Goal: Information Seeking & Learning: Learn about a topic

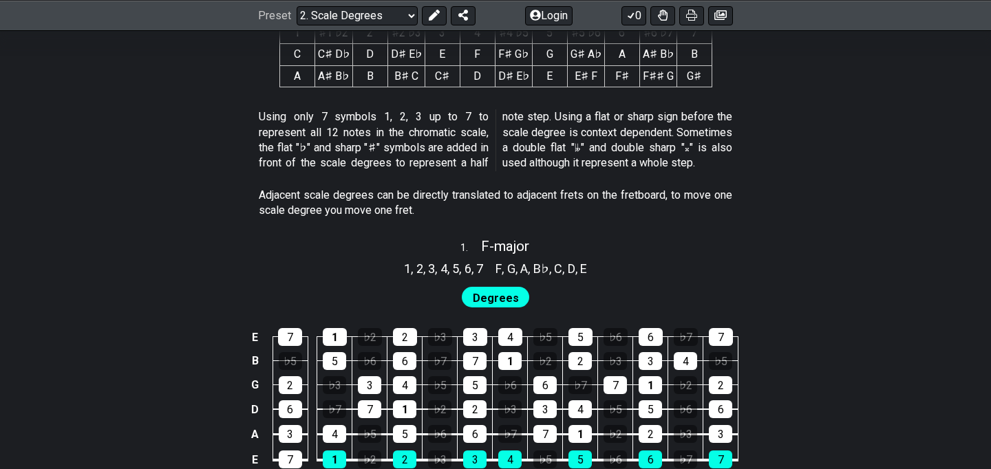
scroll to position [716, 0]
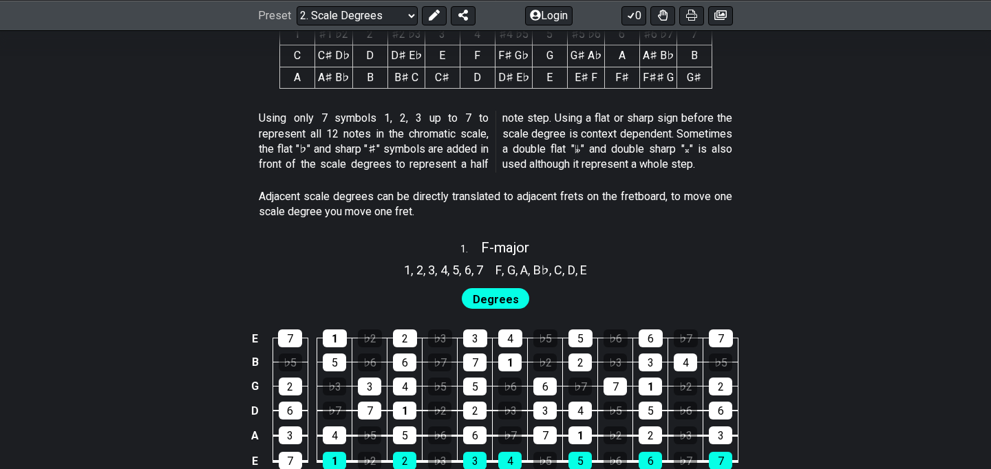
click at [416, 269] on span "2" at bounding box center [419, 270] width 7 height 19
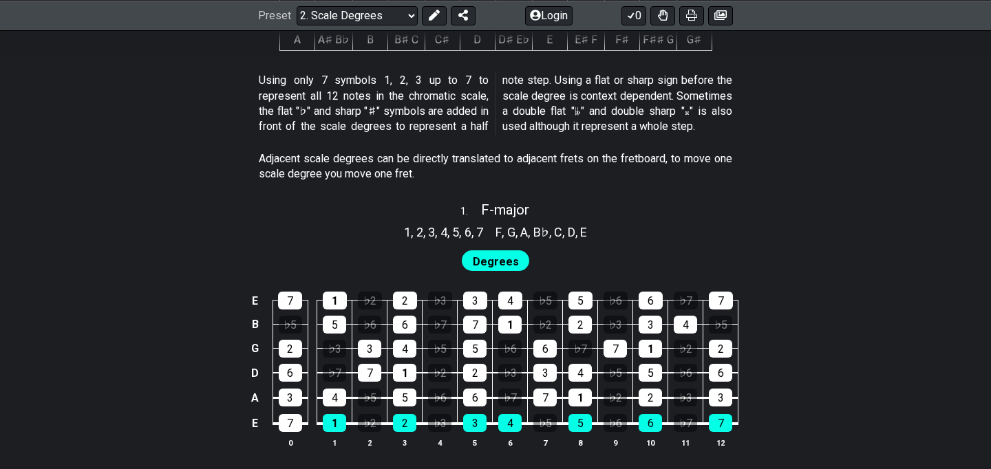
scroll to position [771, 0]
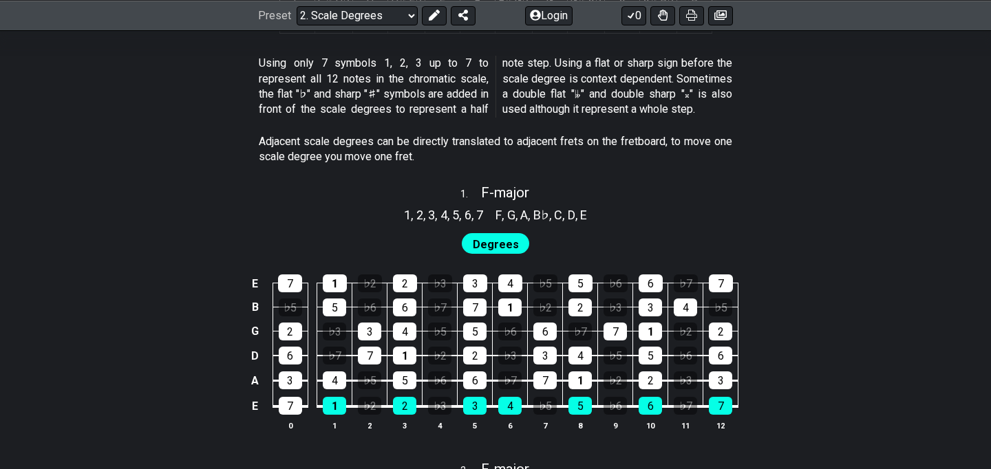
click at [513, 237] on span "Degrees" at bounding box center [496, 245] width 46 height 20
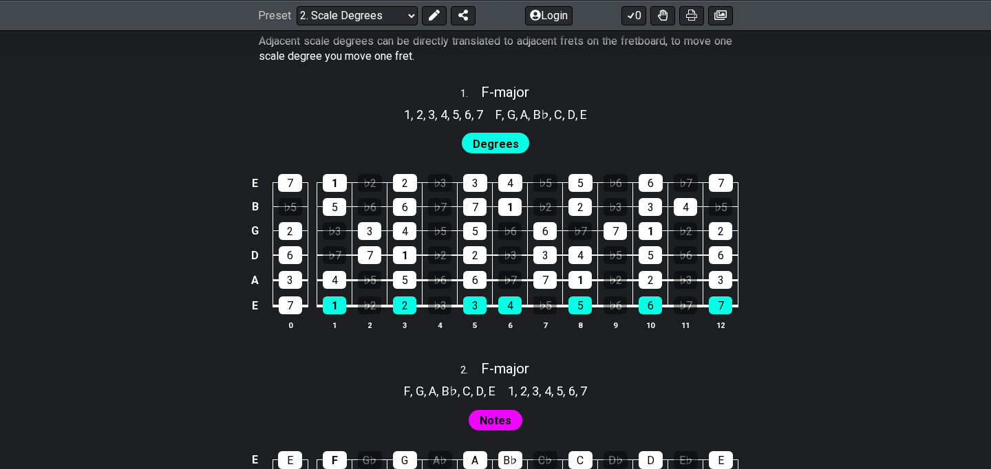
scroll to position [878, 0]
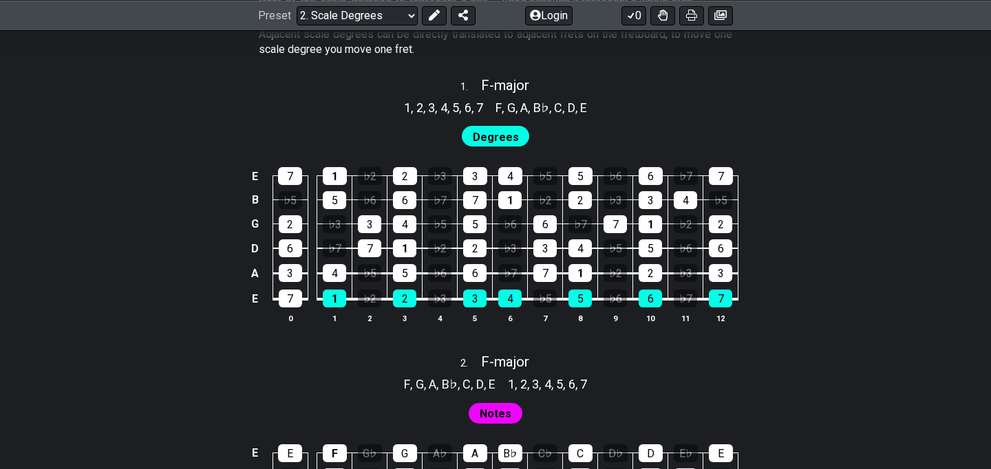
click at [288, 288] on td "7" at bounding box center [290, 287] width 35 height 26
click at [288, 290] on div "7" at bounding box center [290, 299] width 23 height 18
click at [336, 303] on div "1" at bounding box center [334, 299] width 23 height 18
click at [370, 302] on div "♭2" at bounding box center [369, 299] width 23 height 18
click at [403, 301] on div "2" at bounding box center [404, 299] width 23 height 18
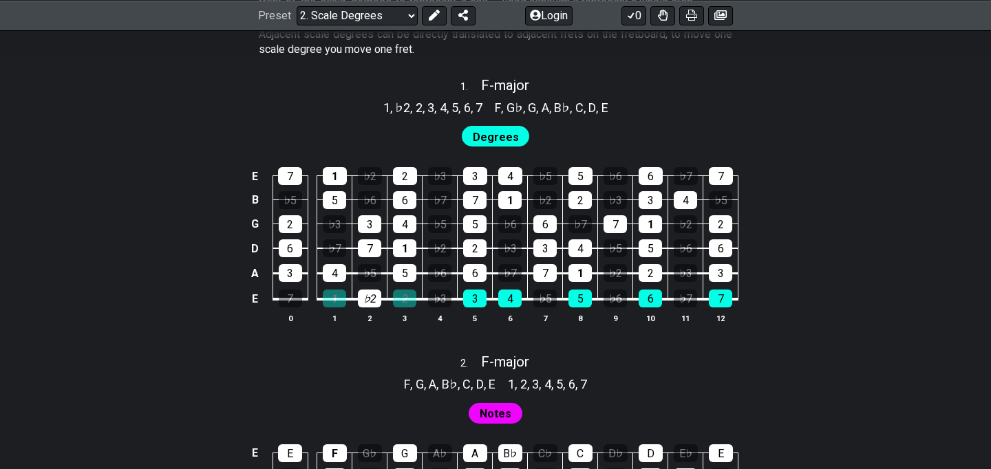
click at [457, 297] on td "♭3" at bounding box center [440, 287] width 35 height 26
click at [476, 301] on div "3" at bounding box center [474, 299] width 23 height 18
click at [485, 237] on td "2" at bounding box center [475, 236] width 35 height 25
click at [484, 237] on td "2" at bounding box center [475, 236] width 35 height 25
click at [483, 240] on div "2" at bounding box center [474, 249] width 23 height 18
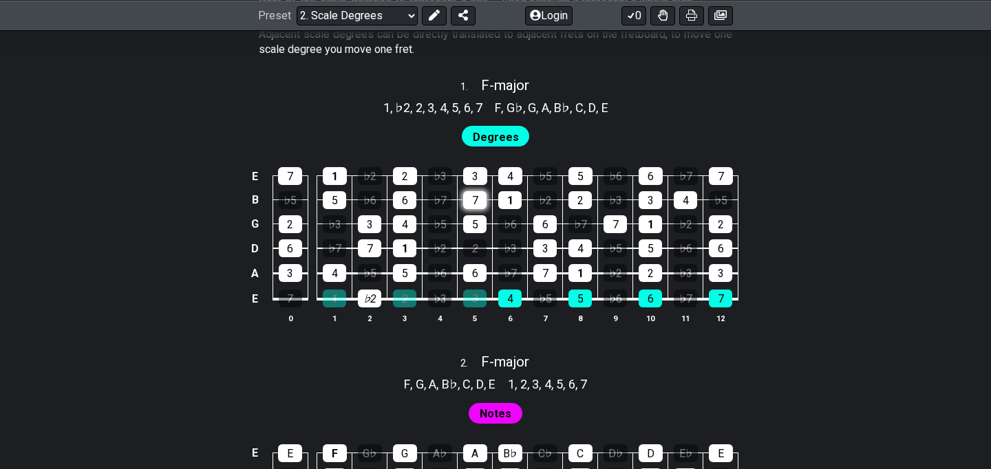
click at [480, 197] on div "7" at bounding box center [474, 200] width 23 height 18
click at [480, 246] on div "2" at bounding box center [474, 249] width 23 height 18
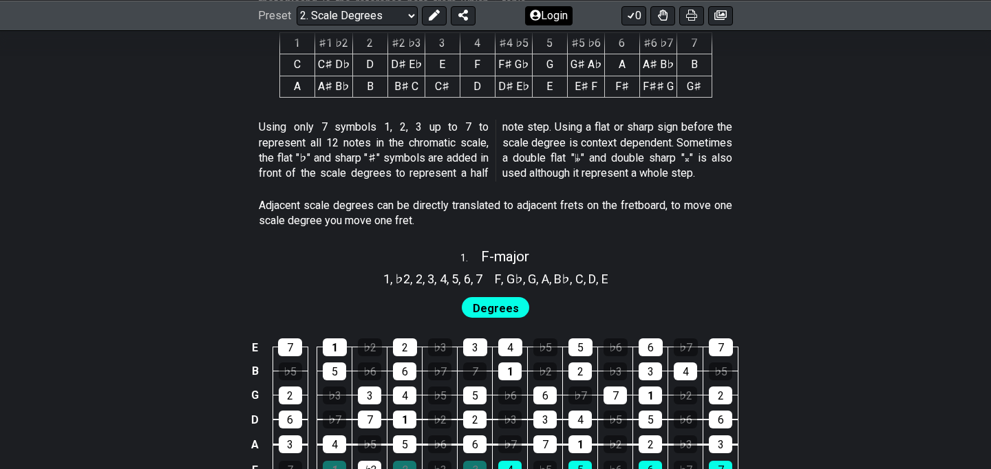
scroll to position [706, 0]
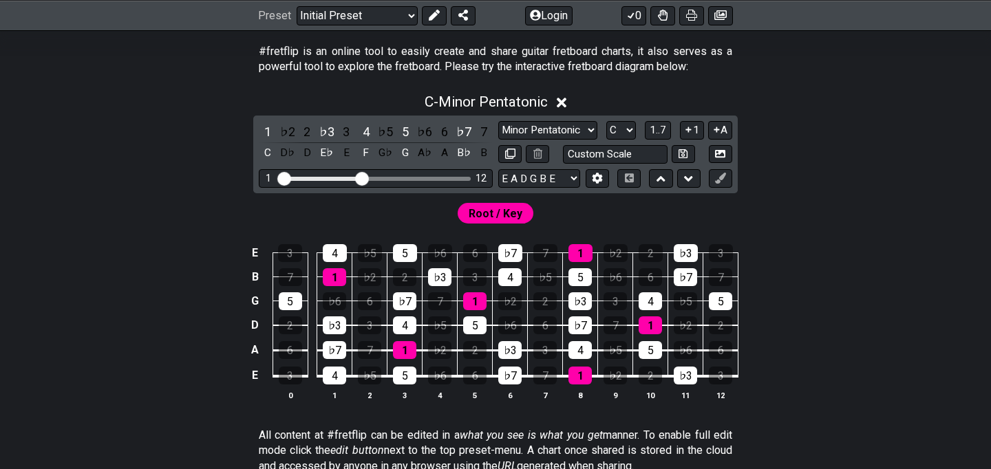
scroll to position [278, 0]
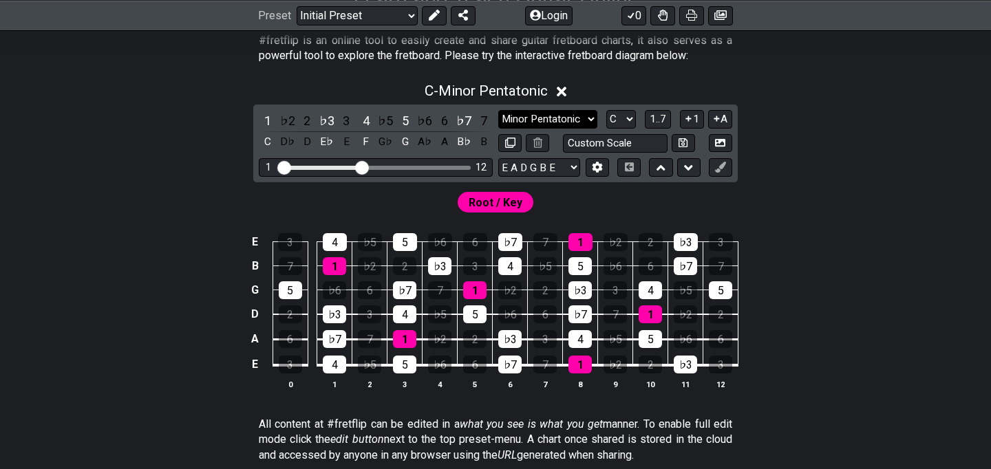
click at [549, 116] on select "Minor Pentatonic Click to edit Minor Pentatonic Major Pentatonic Minor Blues Ma…" at bounding box center [547, 119] width 99 height 19
click at [498, 110] on select "Minor Pentatonic Click to edit Minor Pentatonic Major Pentatonic Minor Blues Ma…" at bounding box center [547, 119] width 99 height 19
click at [549, 116] on select "Minor Pentatonic Click to edit Minor Pentatonic Major Pentatonic Minor Blues Ma…" at bounding box center [547, 119] width 99 height 19
click at [498, 110] on select "Minor Pentatonic Click to edit Minor Pentatonic Major Pentatonic Minor Blues Ma…" at bounding box center [547, 119] width 99 height 19
drag, startPoint x: 366, startPoint y: 167, endPoint x: 317, endPoint y: 156, distance: 50.8
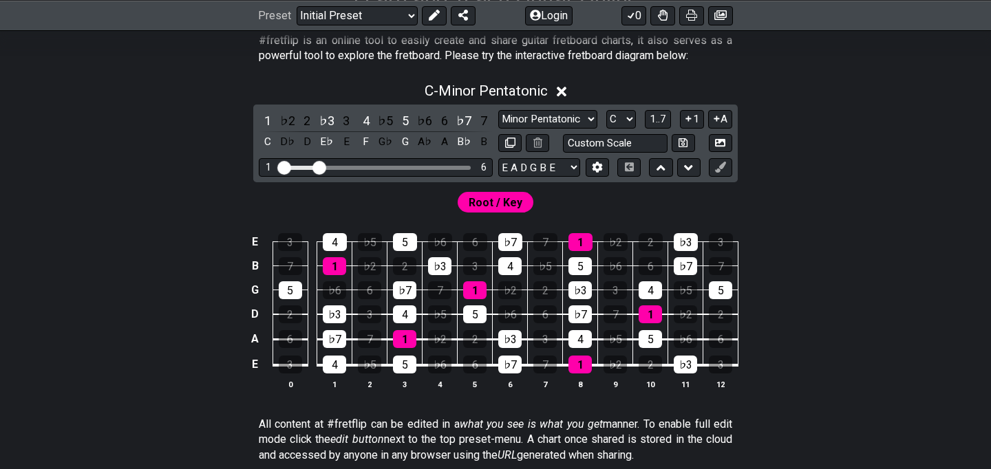
click at [317, 167] on input "Visible fret range" at bounding box center [375, 167] width 195 height 0
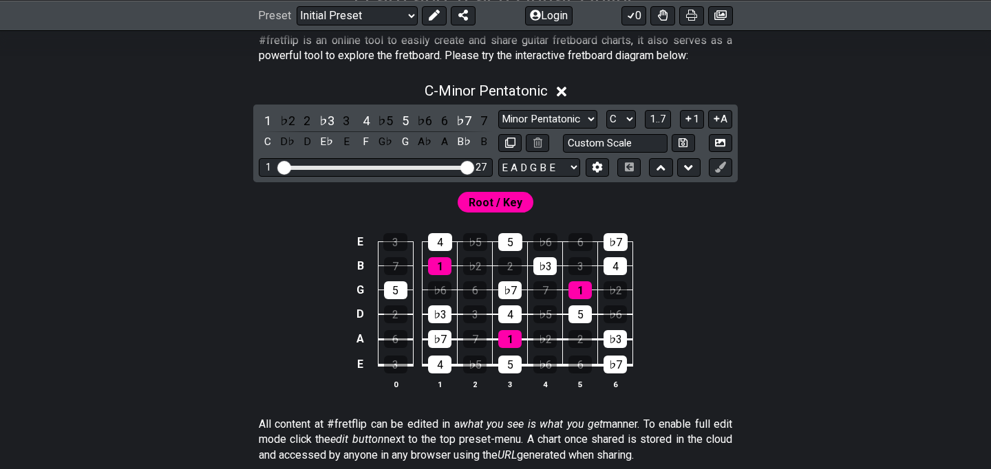
drag, startPoint x: 317, startPoint y: 164, endPoint x: 524, endPoint y: 160, distance: 207.2
click at [524, 160] on div "1 ♭2 2 ♭3 3 4 ♭5 5 ♭6 6 ♭7 7 C D♭ D E♭ E F G♭ G A♭ A B♭ B Minor Pentatonic Clic…" at bounding box center [495, 144] width 485 height 78
drag, startPoint x: 471, startPoint y: 166, endPoint x: 445, endPoint y: 166, distance: 26.2
click at [445, 167] on input "Visible fret range" at bounding box center [375, 167] width 195 height 0
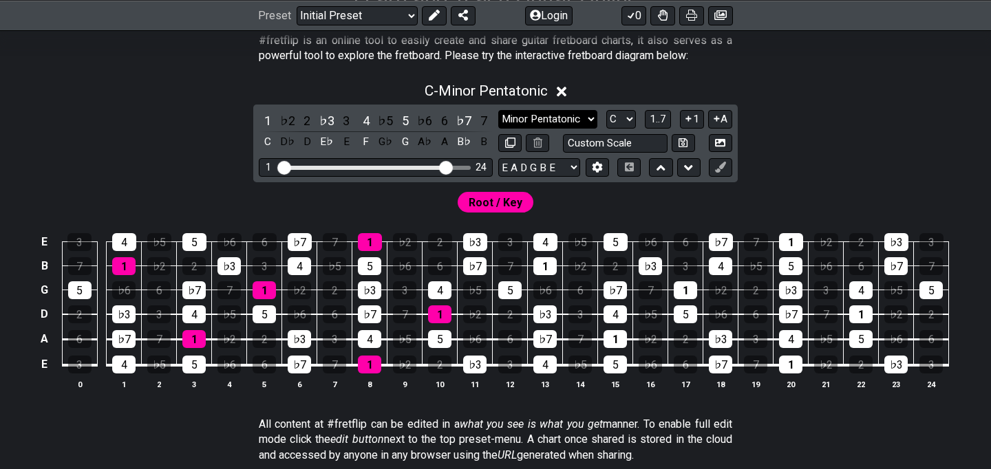
click at [586, 114] on select "Minor Pentatonic Click to edit Minor Pentatonic Major Pentatonic Minor Blues Ma…" at bounding box center [547, 119] width 99 height 19
click at [498, 110] on select "Minor Pentatonic Click to edit Minor Pentatonic Major Pentatonic Minor Blues Ma…" at bounding box center [547, 119] width 99 height 19
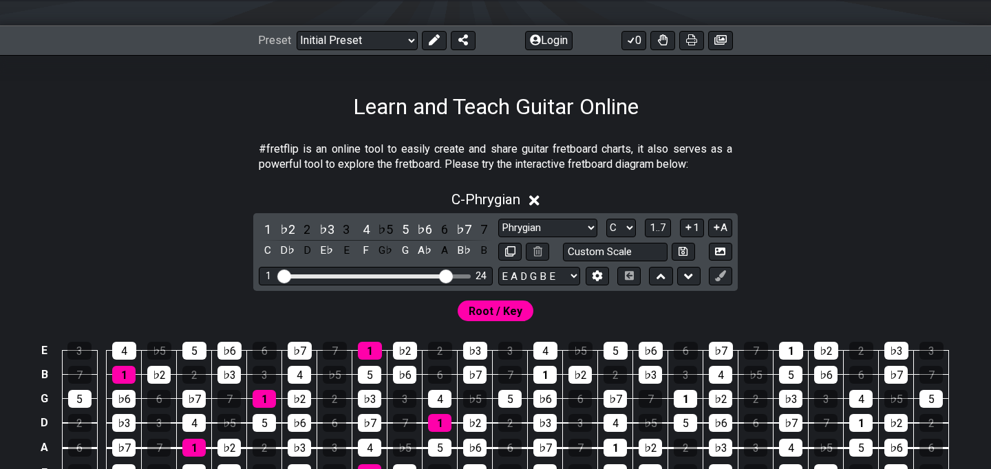
scroll to position [173, 0]
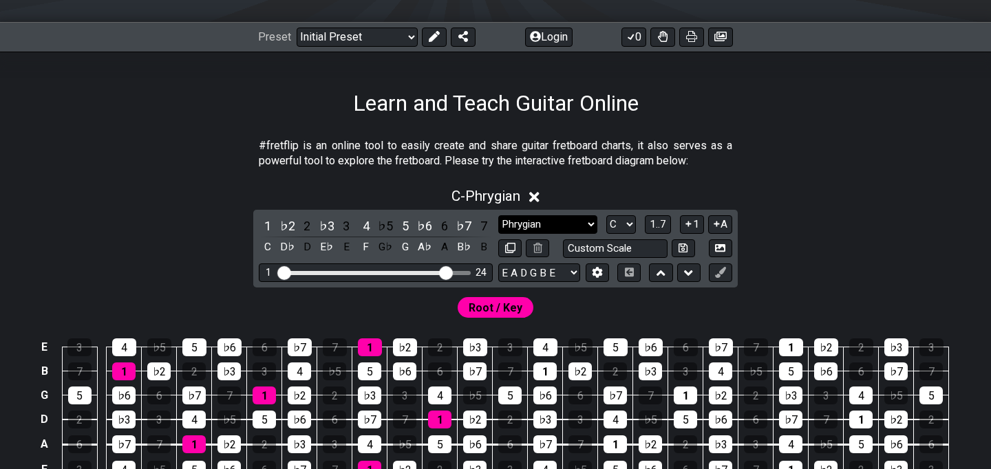
click at [527, 220] on select "Minor Pentatonic Click to edit Minor Pentatonic Major Pentatonic Minor Blues Ma…" at bounding box center [547, 224] width 99 height 19
select select "Major 7th"
click at [498, 215] on select "Minor Pentatonic Click to edit Minor Pentatonic Major Pentatonic Minor Blues Ma…" at bounding box center [547, 224] width 99 height 19
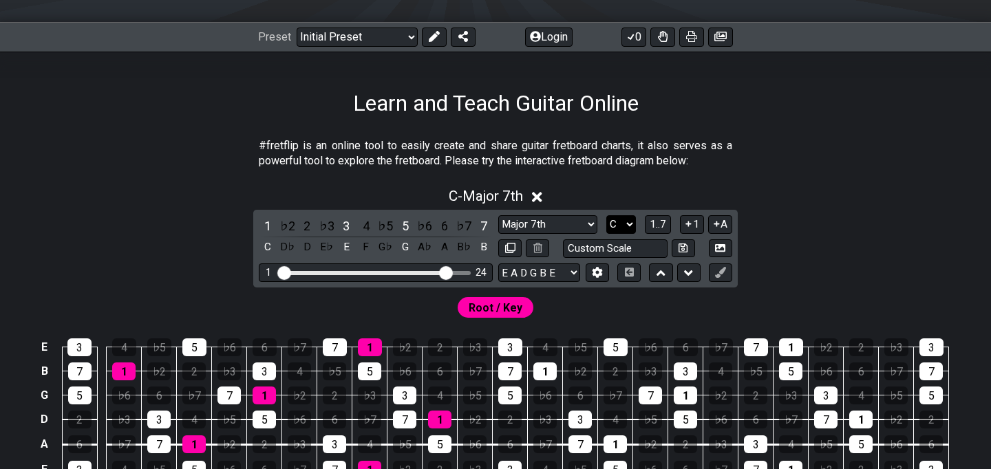
click at [622, 226] on select "A♭ A A♯ B♭ B C C♯ D♭ D D♯ E♭ E F F♯ G♭ G G♯" at bounding box center [621, 224] width 30 height 19
select select "E"
click at [606, 215] on select "A♭ A A♯ B♭ B C C♯ D♭ D D♯ E♭ E F F♯ G♭ G G♯" at bounding box center [621, 224] width 30 height 19
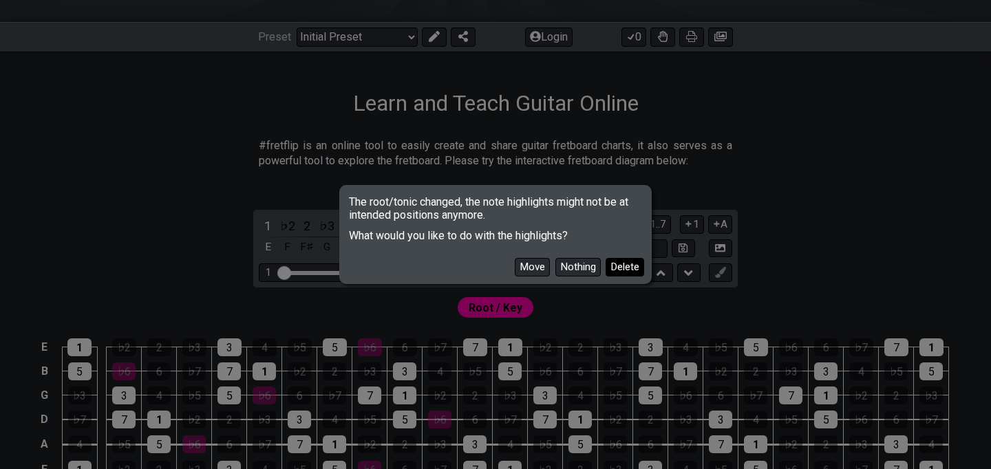
click at [610, 269] on button "Delete" at bounding box center [625, 267] width 39 height 19
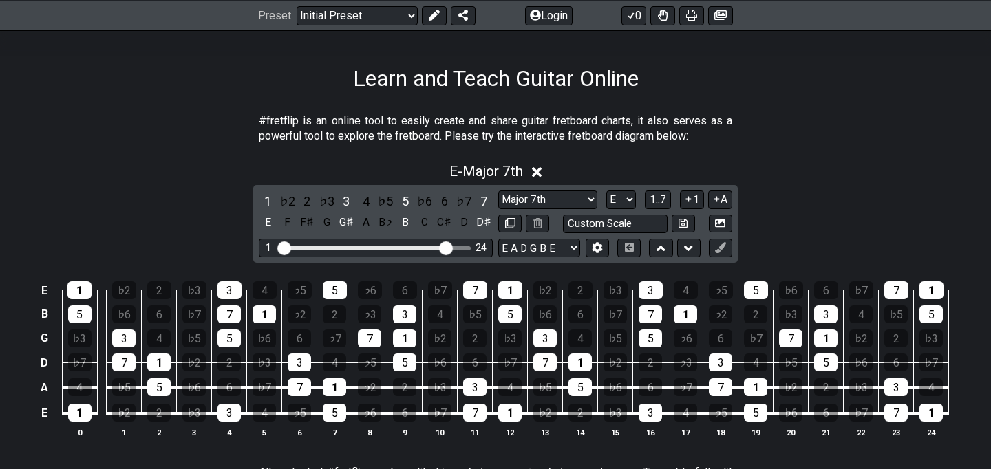
scroll to position [204, 0]
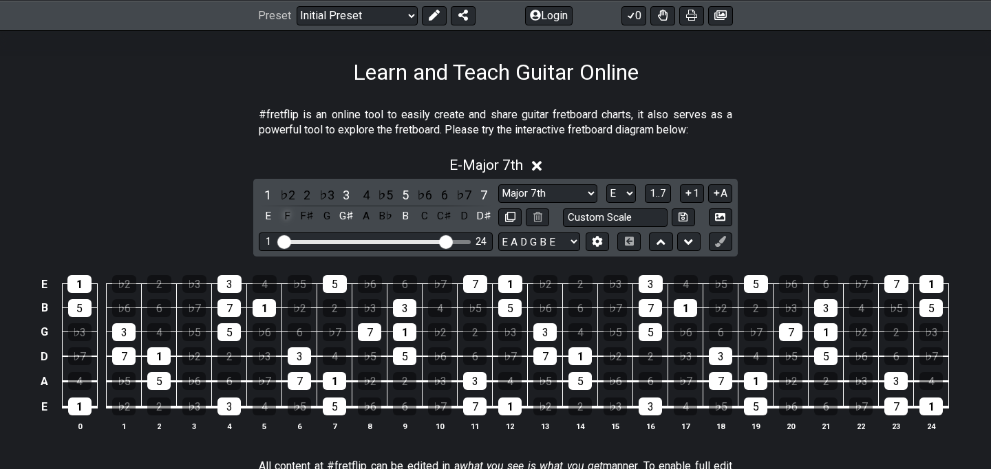
click at [291, 213] on div "F" at bounding box center [288, 216] width 18 height 19
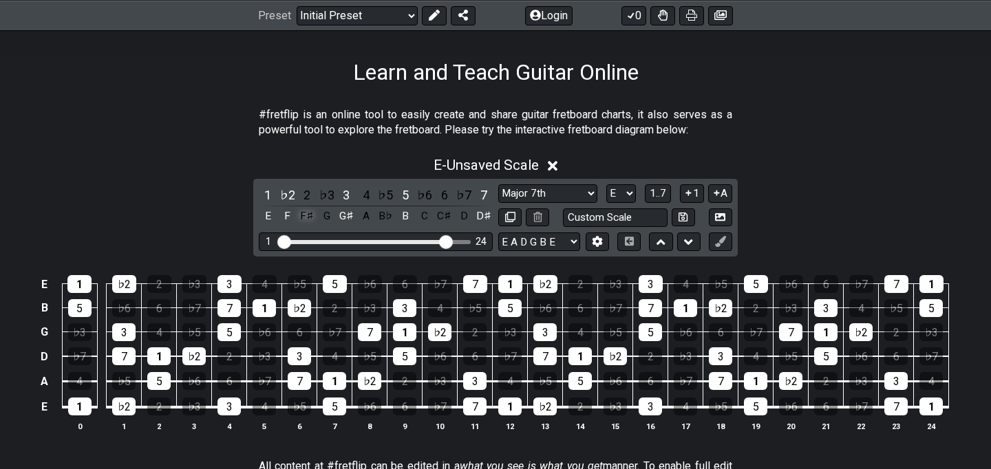
click at [307, 218] on div "F♯" at bounding box center [307, 216] width 18 height 19
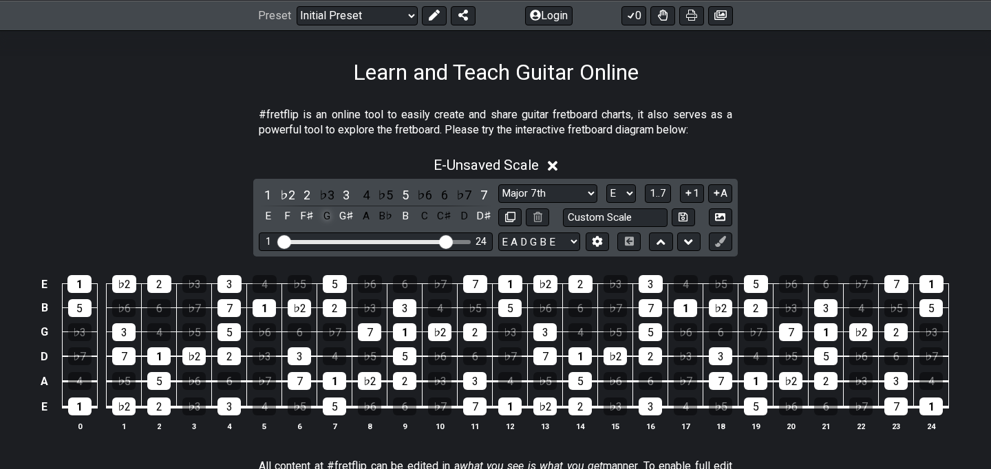
click at [330, 219] on div "G" at bounding box center [327, 216] width 18 height 19
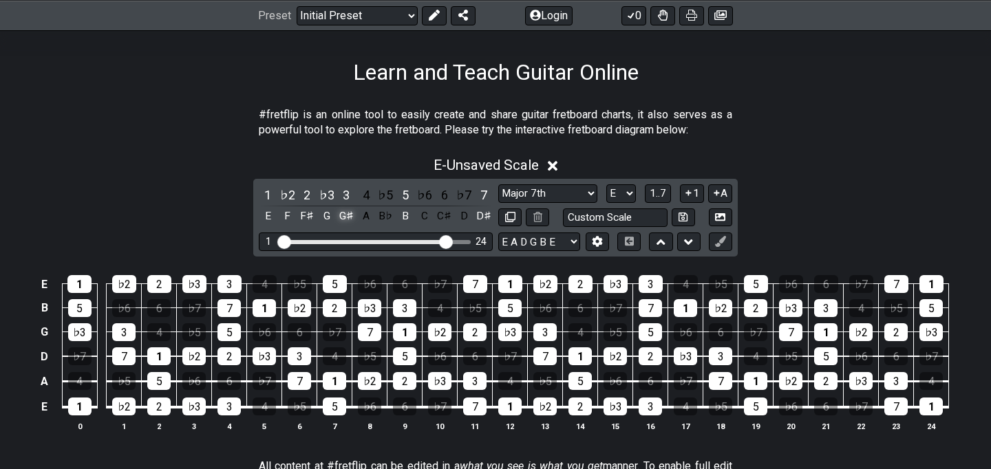
click at [346, 219] on div "G♯" at bounding box center [346, 216] width 18 height 19
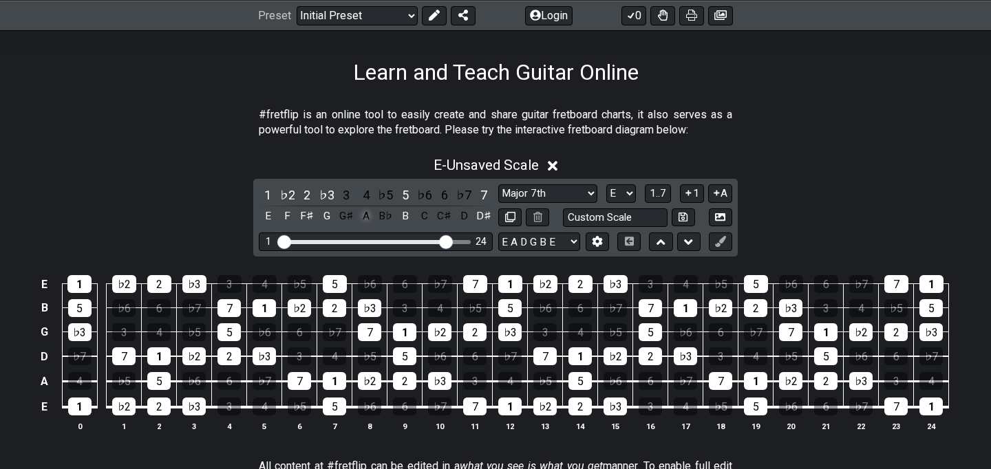
click at [361, 219] on div "A" at bounding box center [366, 216] width 18 height 19
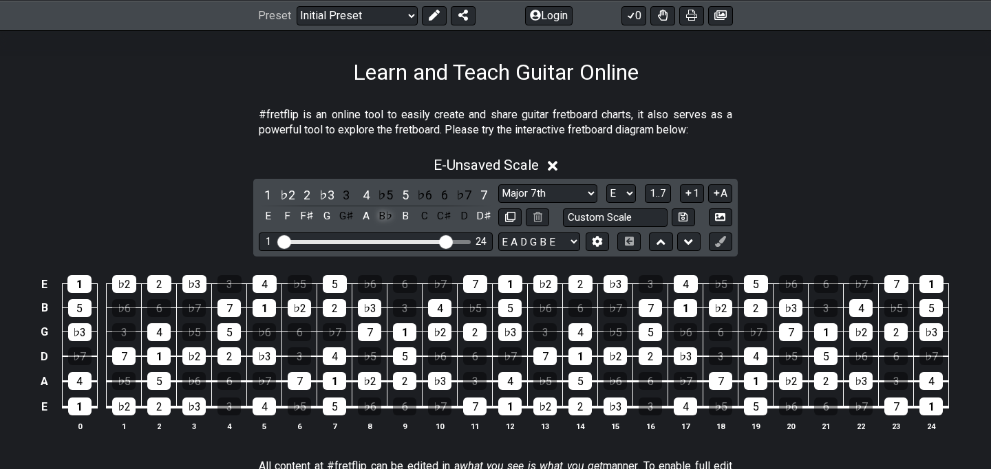
click at [392, 222] on div "B♭" at bounding box center [386, 216] width 18 height 19
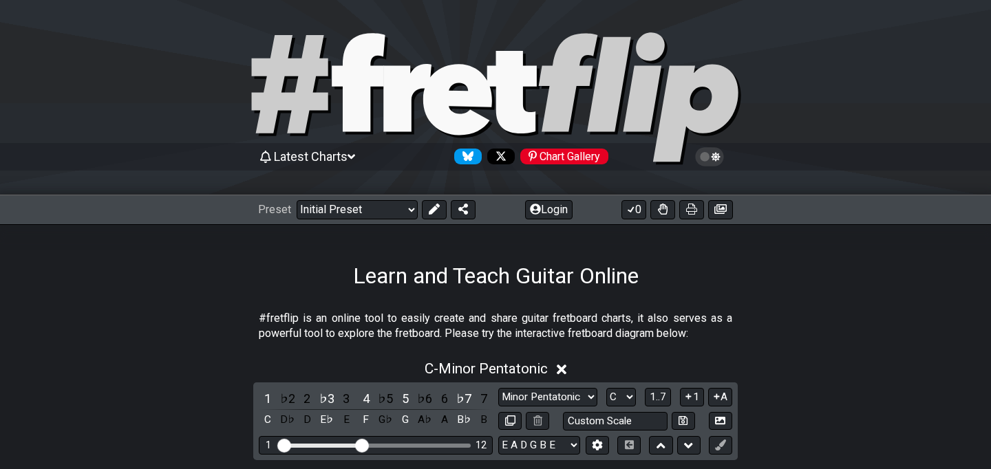
scroll to position [204, 0]
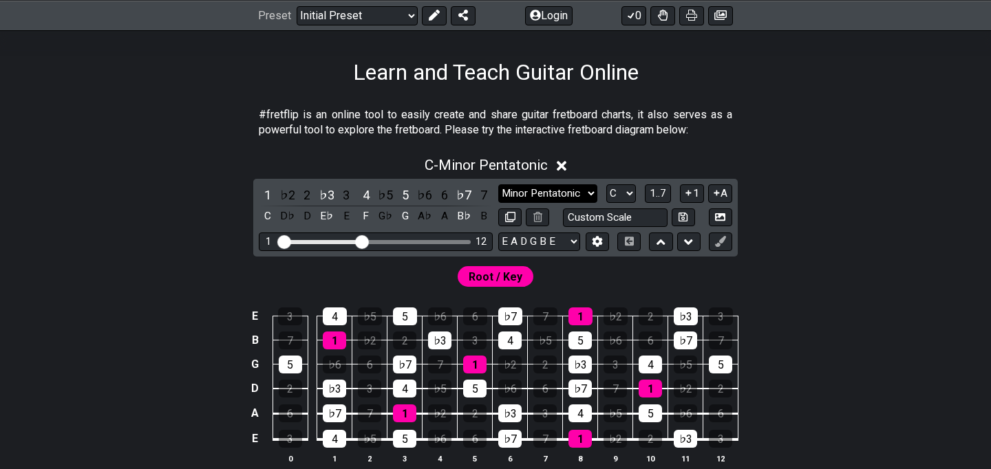
click at [531, 196] on select "Minor Pentatonic Click to edit Minor Pentatonic Major Pentatonic Minor Blues Ma…" at bounding box center [547, 193] width 99 height 19
select select "Diminished"
click at [498, 184] on select "Minor Pentatonic Click to edit Minor Pentatonic Major Pentatonic Minor Blues Ma…" at bounding box center [547, 193] width 99 height 19
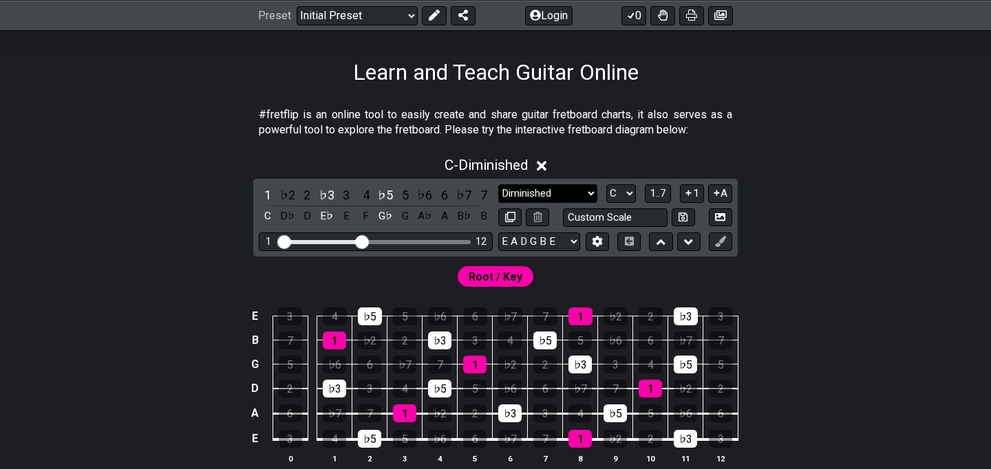
click at [525, 184] on select "Minor Pentatonic Click to edit Minor Pentatonic Major Pentatonic Minor Blues Ma…" at bounding box center [547, 193] width 99 height 19
click at [498, 184] on select "Minor Pentatonic Click to edit Minor Pentatonic Major Pentatonic Minor Blues Ma…" at bounding box center [547, 193] width 99 height 19
click at [612, 186] on select "A♭ A A♯ B♭ B C C♯ D♭ D D♯ E♭ E F F♯ G♭ G G♯" at bounding box center [621, 193] width 30 height 19
select select "E"
click at [606, 184] on select "A♭ A A♯ B♭ B C C♯ D♭ D D♯ E♭ E F F♯ G♭ G G♯" at bounding box center [621, 193] width 30 height 19
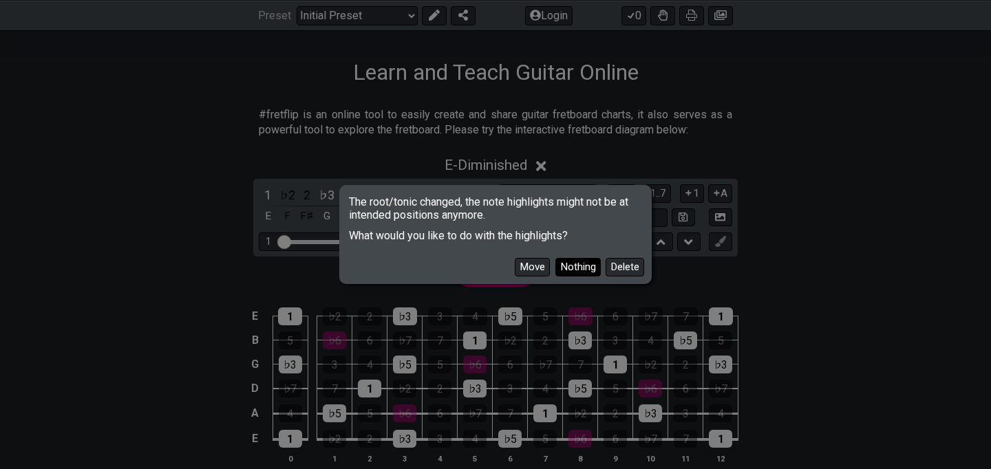
click at [589, 273] on button "Nothing" at bounding box center [577, 267] width 45 height 19
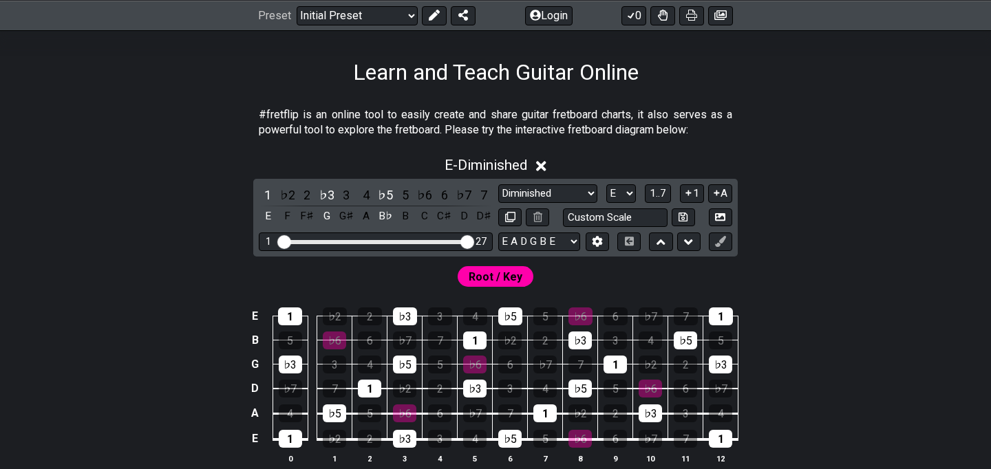
drag, startPoint x: 365, startPoint y: 242, endPoint x: 582, endPoint y: 251, distance: 217.0
click at [582, 251] on div "1 ♭2 2 ♭3 3 4 ♭5 5 ♭6 6 ♭7 7 E F F♯ G G♯ A B♭ B C C♯ D D♯ Minor Pentatonic Clic…" at bounding box center [495, 218] width 485 height 78
drag, startPoint x: 470, startPoint y: 243, endPoint x: 447, endPoint y: 239, distance: 23.8
click at [447, 241] on input "Visible fret range" at bounding box center [375, 241] width 195 height 0
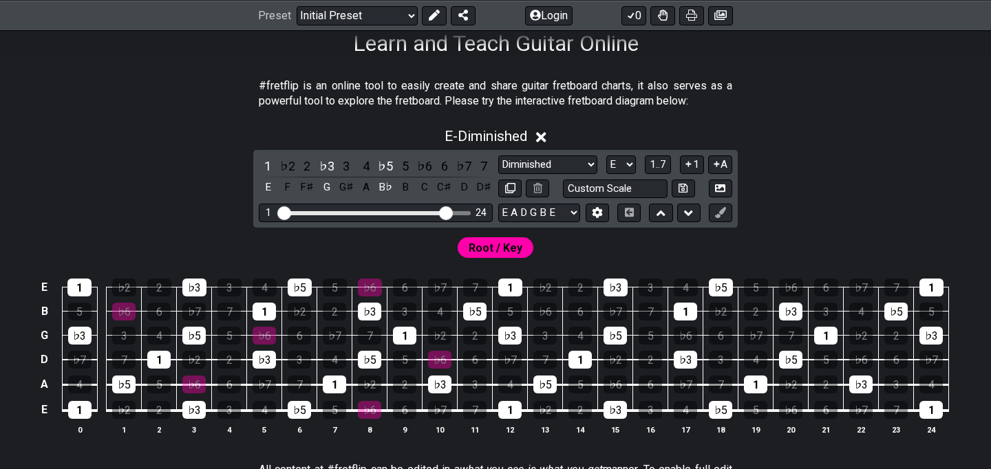
scroll to position [235, 0]
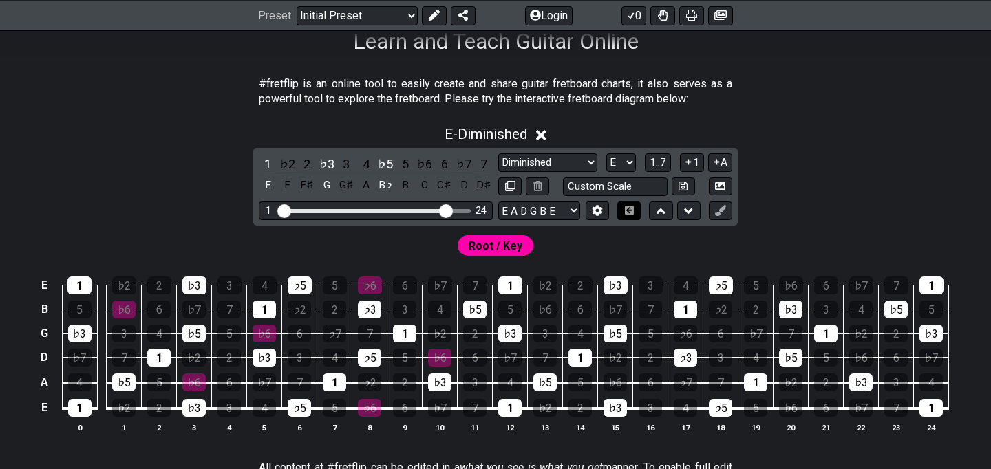
click at [634, 206] on icon at bounding box center [629, 210] width 10 height 9
click at [552, 164] on select "Minor Pentatonic Click to edit Minor Pentatonic Major Pentatonic Minor Blues Ma…" at bounding box center [547, 162] width 99 height 19
click at [542, 184] on icon at bounding box center [537, 186] width 9 height 10
click at [554, 164] on select "Minor Pentatonic Click to edit Minor Pentatonic Major Pentatonic Minor Blues Ma…" at bounding box center [547, 162] width 99 height 19
select select "Major 7th"
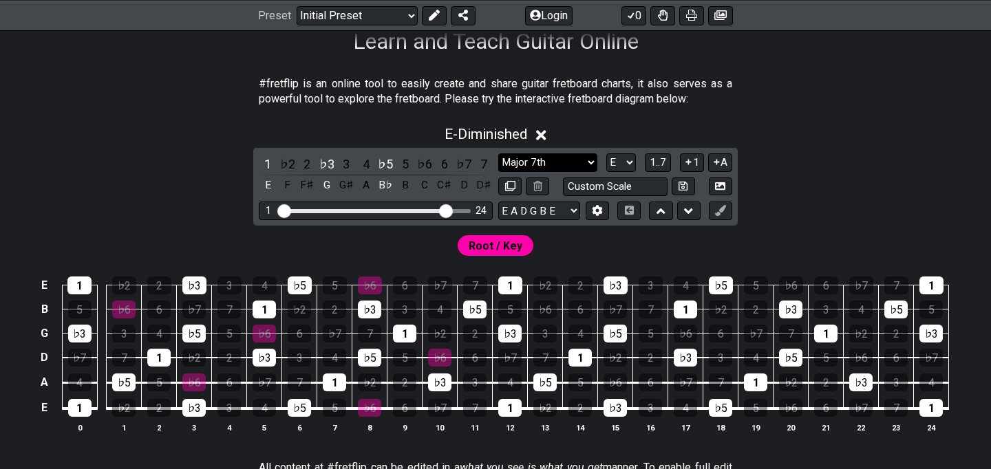
click at [498, 153] on select "Minor Pentatonic Click to edit Minor Pentatonic Major Pentatonic Minor Blues Ma…" at bounding box center [547, 162] width 99 height 19
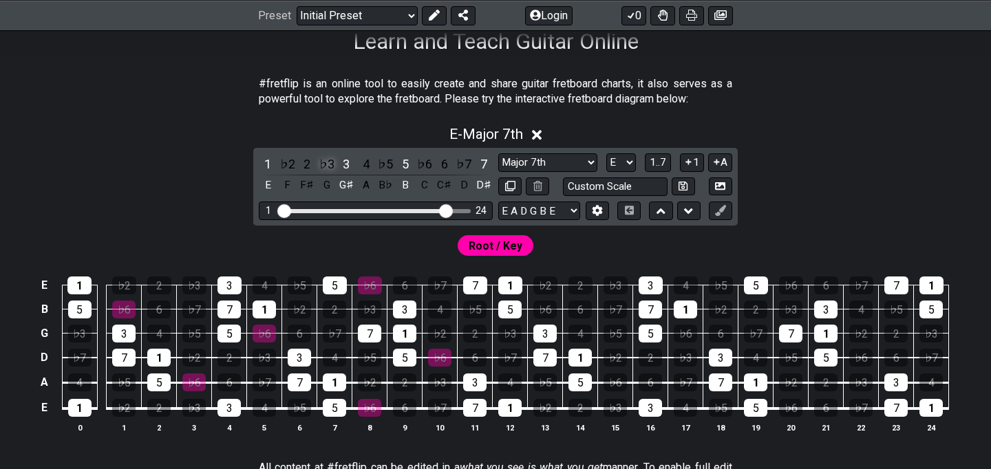
click at [320, 167] on div "♭3" at bounding box center [327, 164] width 18 height 19
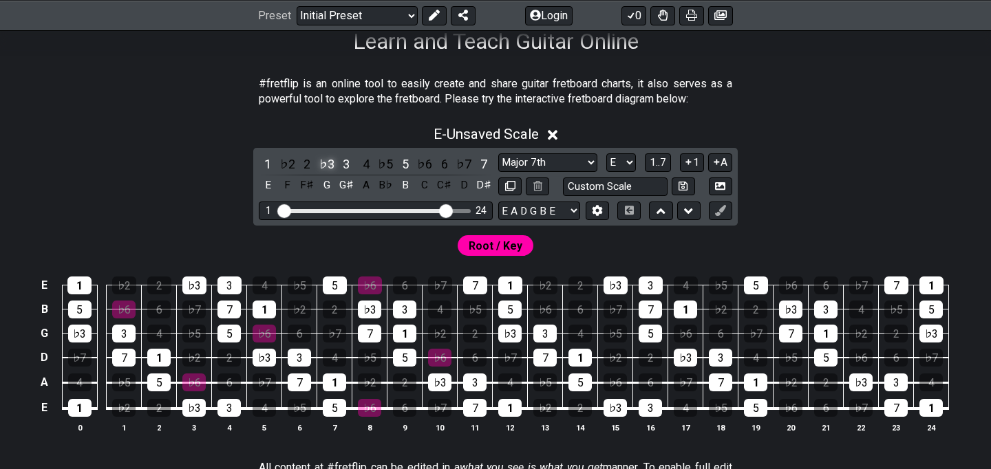
click at [320, 167] on div "♭3" at bounding box center [327, 164] width 18 height 19
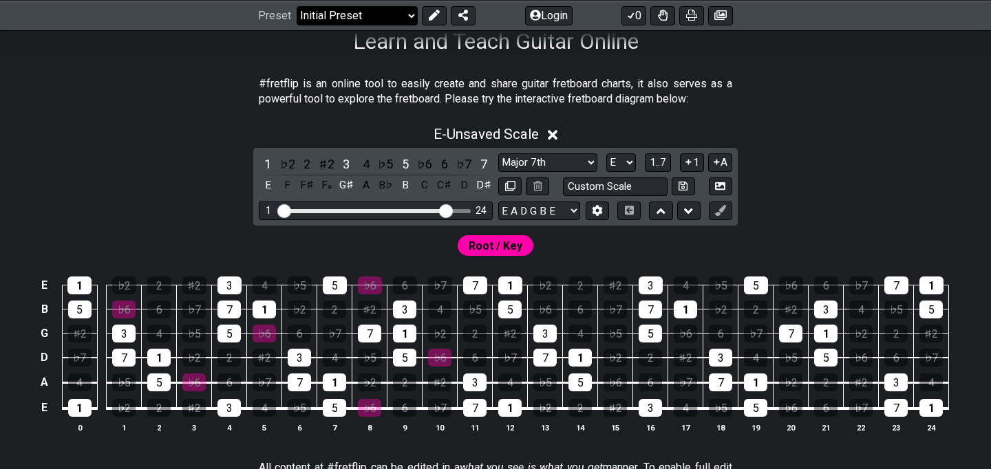
click at [381, 22] on select "Welcome to #fretflip! Initial Preset Custom Preset Minor Pentatonic Major Penta…" at bounding box center [357, 15] width 121 height 19
click at [297, 6] on select "Welcome to #fretflip! Initial Preset Custom Preset Minor Pentatonic Major Penta…" at bounding box center [357, 15] width 121 height 19
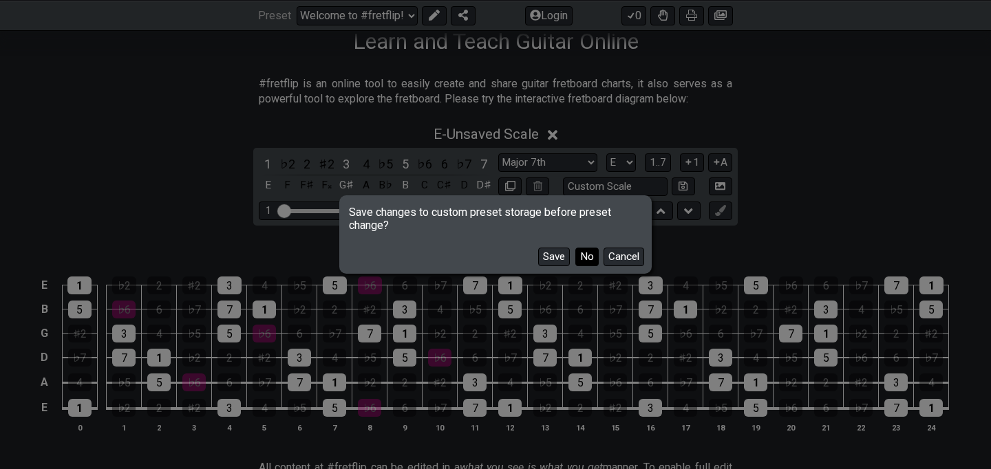
click at [591, 255] on button "No" at bounding box center [586, 257] width 23 height 19
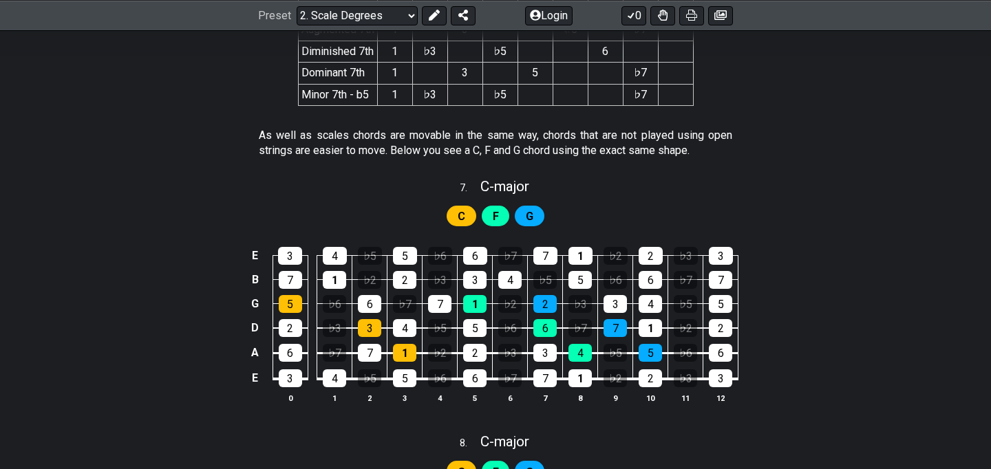
scroll to position [2911, 0]
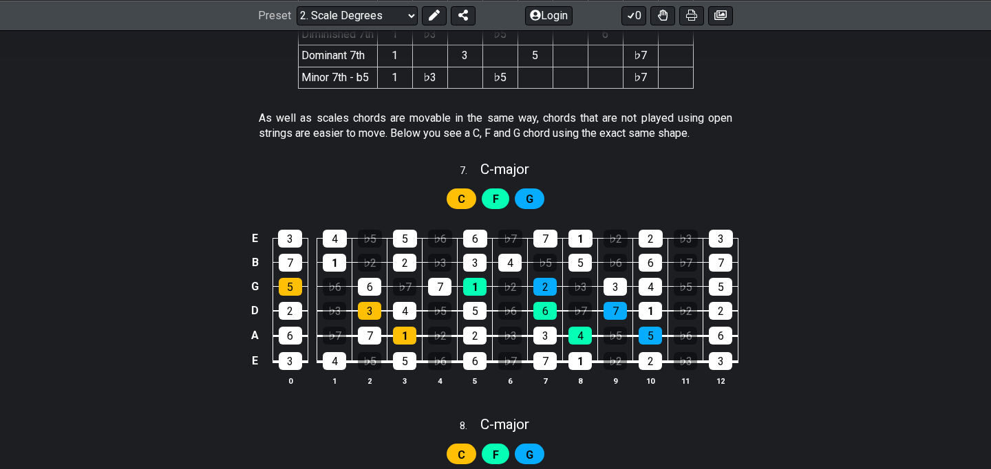
click at [453, 447] on div "C" at bounding box center [462, 454] width 30 height 21
click at [496, 452] on span "F" at bounding box center [496, 455] width 6 height 20
click at [528, 452] on span "G" at bounding box center [530, 455] width 8 height 20
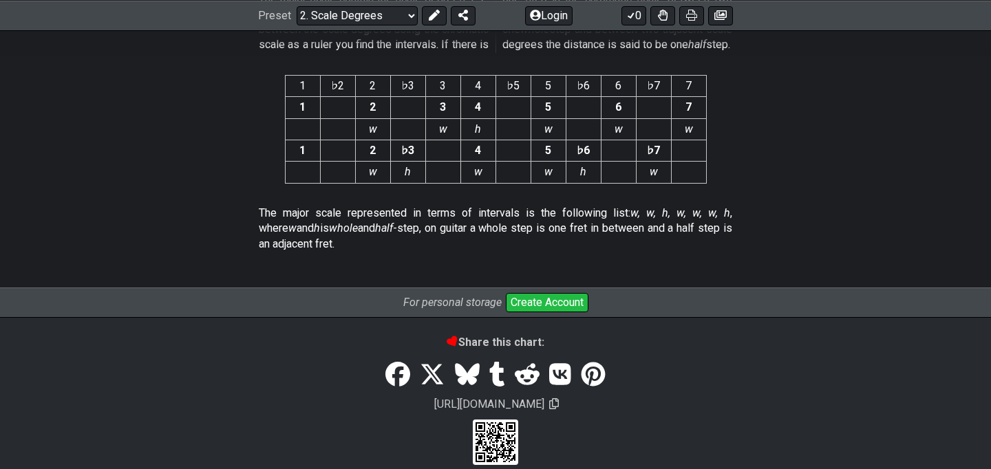
scroll to position [3704, 0]
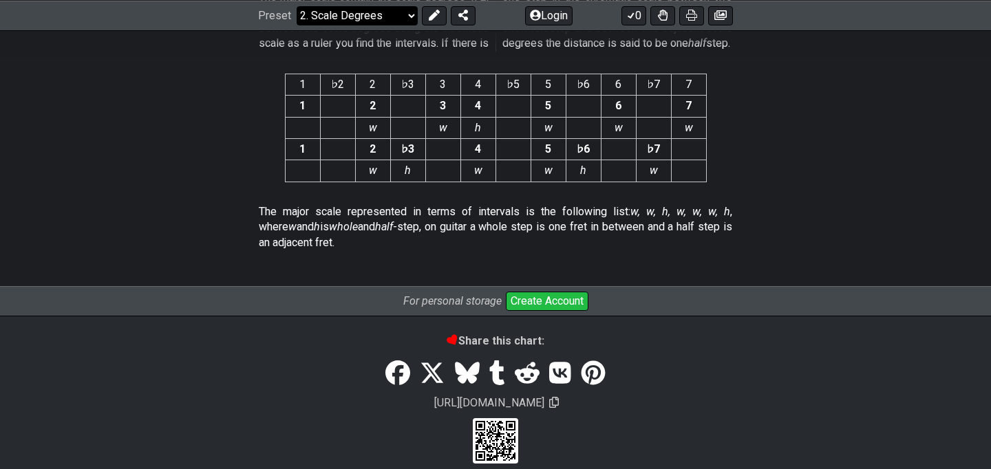
click at [389, 18] on select "Welcome to #fretflip! Initial Preset Custom Preset Minor Pentatonic Major Penta…" at bounding box center [357, 15] width 121 height 19
click at [297, 25] on select "Welcome to #fretflip! Initial Preset Custom Preset Minor Pentatonic Major Penta…" at bounding box center [357, 15] width 121 height 19
select select "/harmonizing-scales"
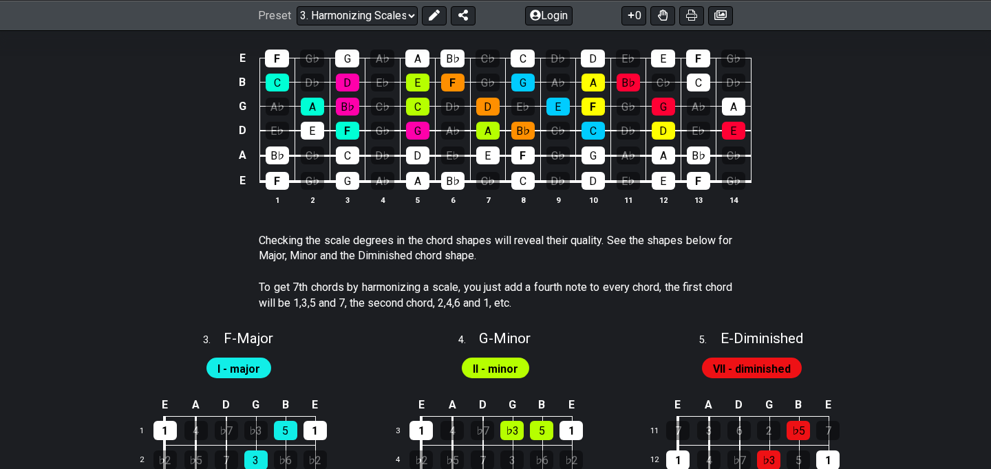
scroll to position [1230, 0]
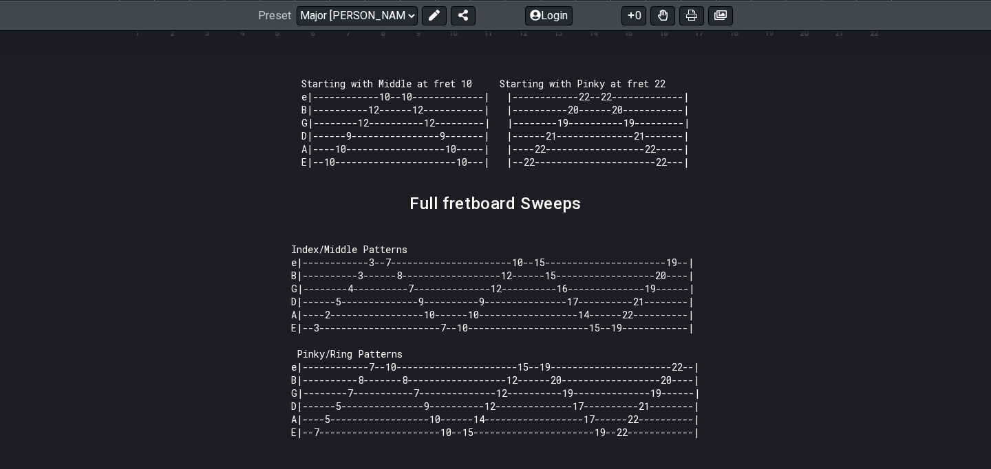
scroll to position [1344, 0]
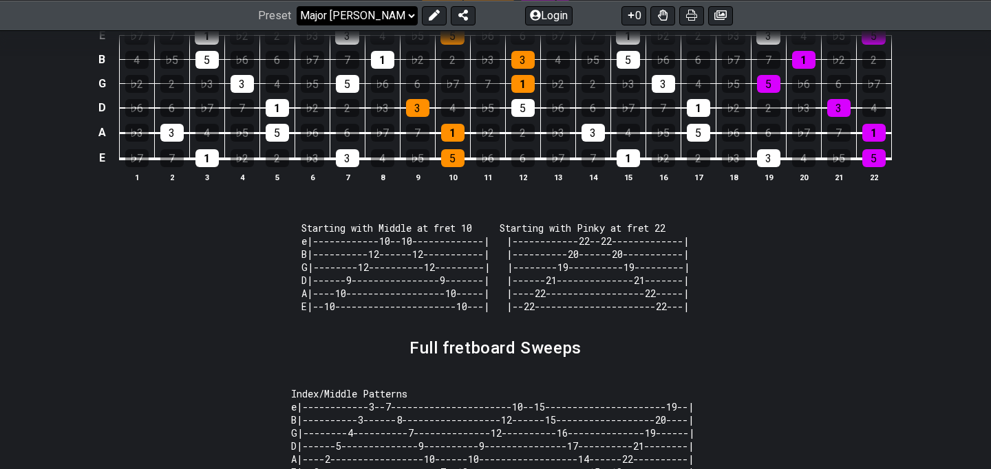
click at [375, 14] on select "Welcome to #fretflip! Initial Preset Custom Preset Minor Pentatonic Major Penta…" at bounding box center [357, 15] width 121 height 19
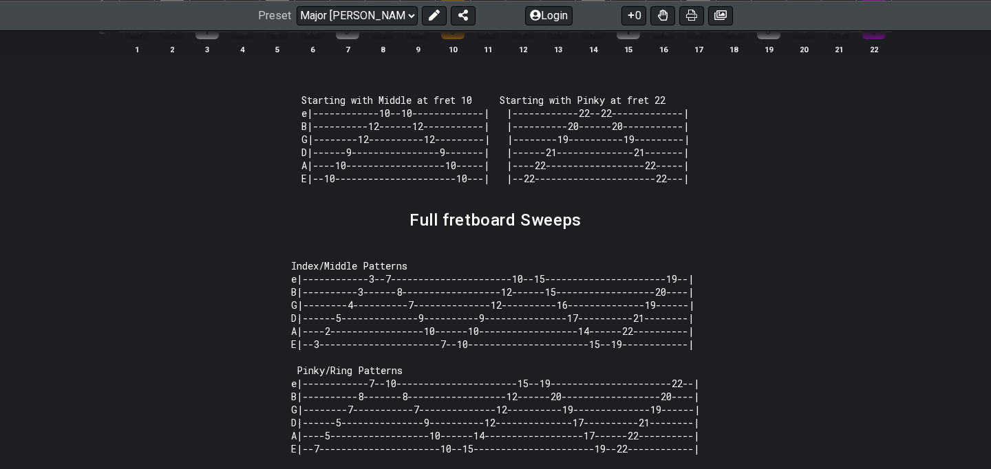
scroll to position [1474, 0]
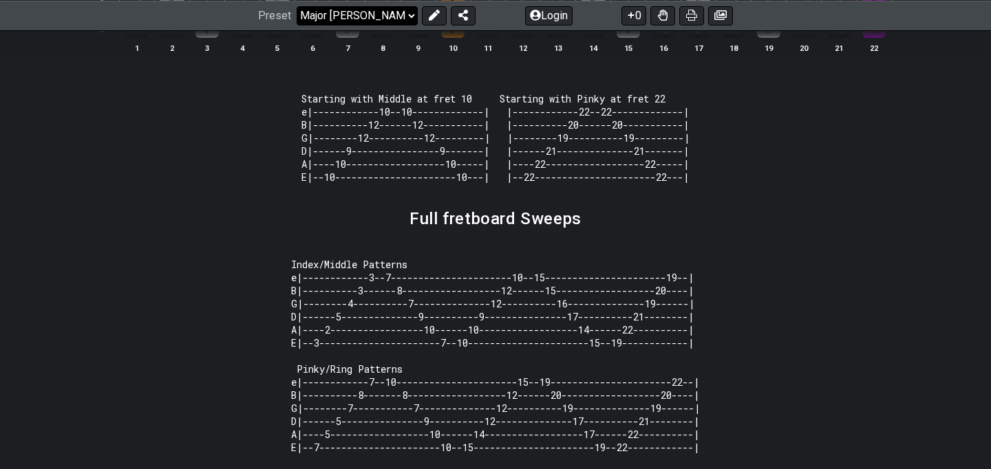
click at [373, 6] on select "Welcome to #fretflip! Initial Preset Custom Preset Minor Pentatonic Major Penta…" at bounding box center [357, 15] width 121 height 19
click at [297, 25] on select "Welcome to #fretflip! Initial Preset Custom Preset Minor Pentatonic Major Penta…" at bounding box center [357, 15] width 121 height 19
select select "/minor-triad-arpeggios"
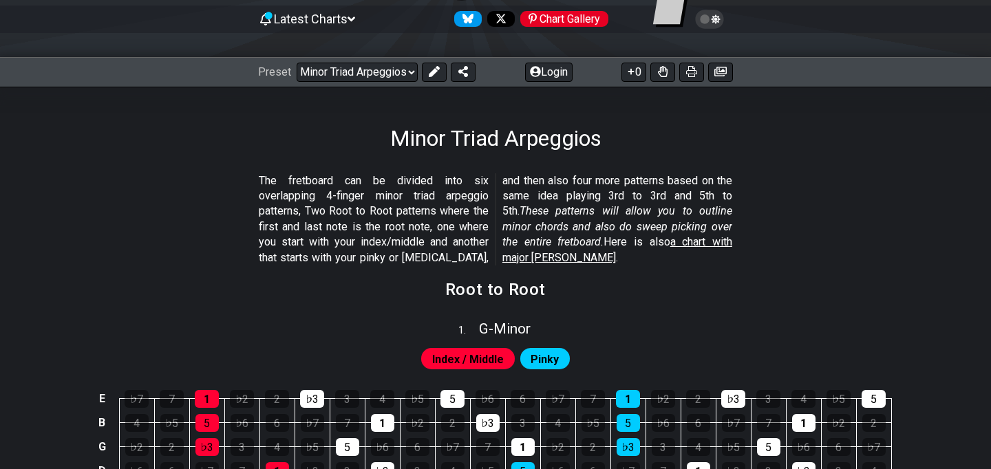
scroll to position [139, 0]
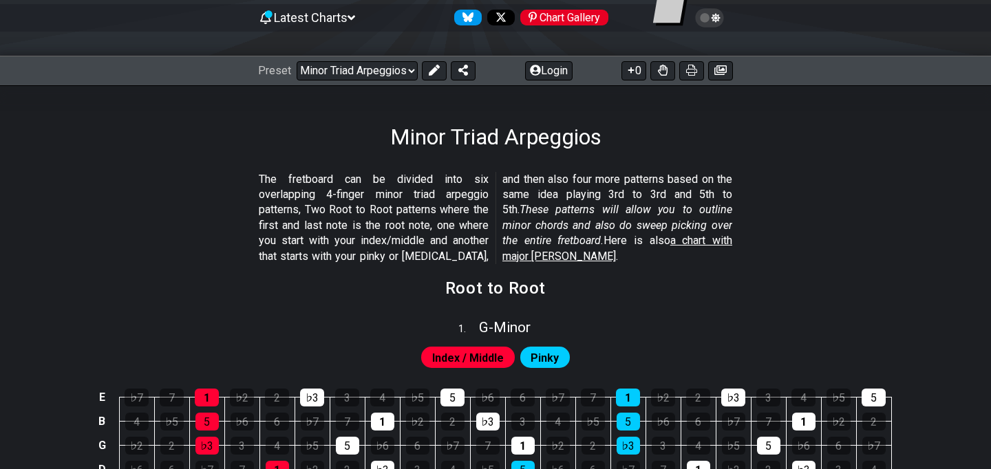
click at [478, 352] on span "Index / Middle" at bounding box center [468, 358] width 72 height 20
click at [465, 322] on span "1 ." at bounding box center [468, 329] width 21 height 15
select select "G"
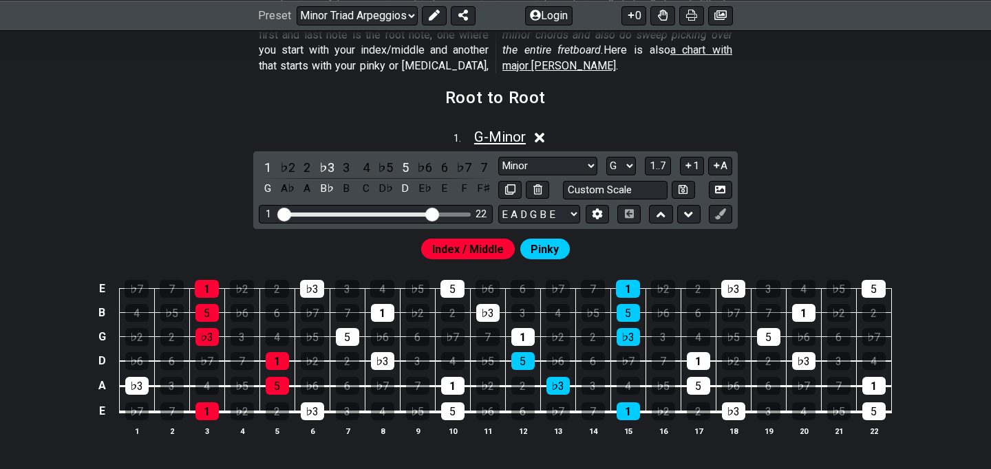
scroll to position [348, 0]
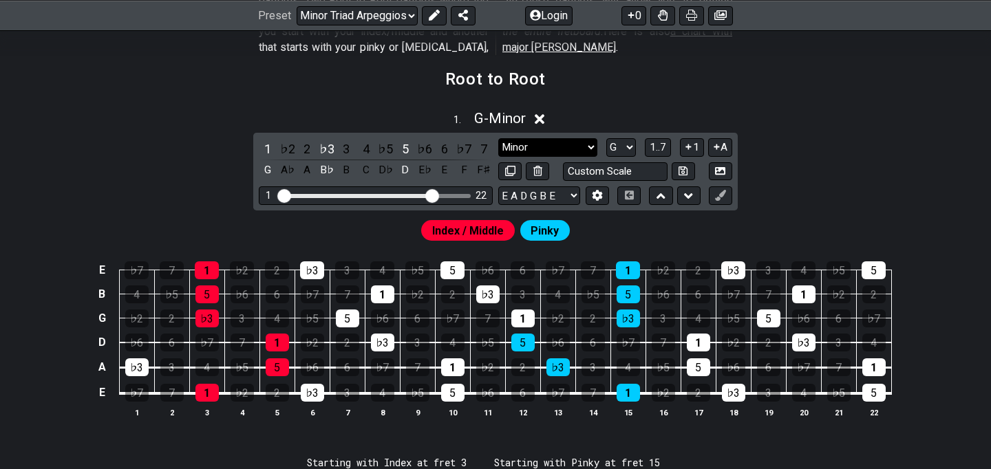
click at [510, 150] on select "Minor Root Minor Pentatonic Major Pentatonic Minor Blues Major Blues Major / Io…" at bounding box center [547, 147] width 99 height 19
click at [498, 138] on select "Minor Root Minor Pentatonic Major Pentatonic Minor Blues Major Blues Major / Io…" at bounding box center [547, 147] width 99 height 19
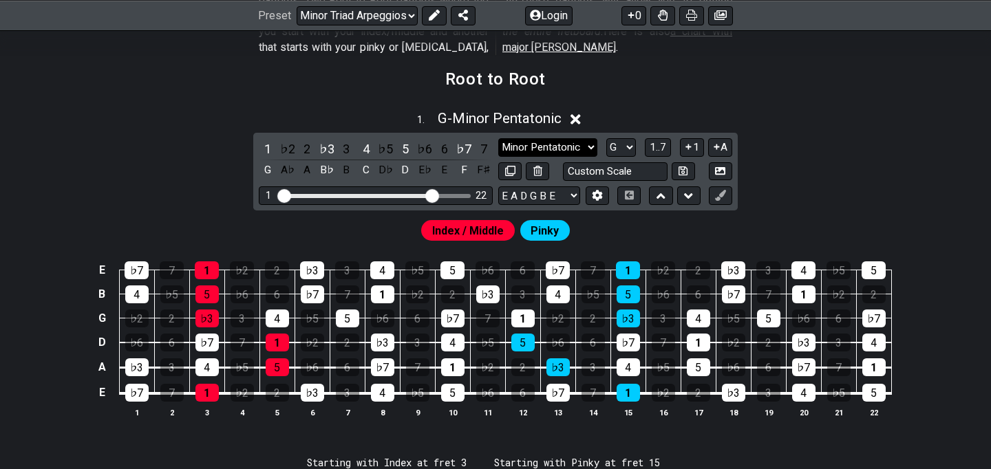
click at [518, 149] on select "Minor Root Minor Pentatonic Major Pentatonic Minor Blues Major Blues Major / Io…" at bounding box center [547, 147] width 99 height 19
select select "Major 7th"
click at [498, 138] on select "Minor Root Minor Pentatonic Major Pentatonic Minor Blues Major Blues Major / Io…" at bounding box center [547, 147] width 99 height 19
